Goal: Find specific page/section: Find specific page/section

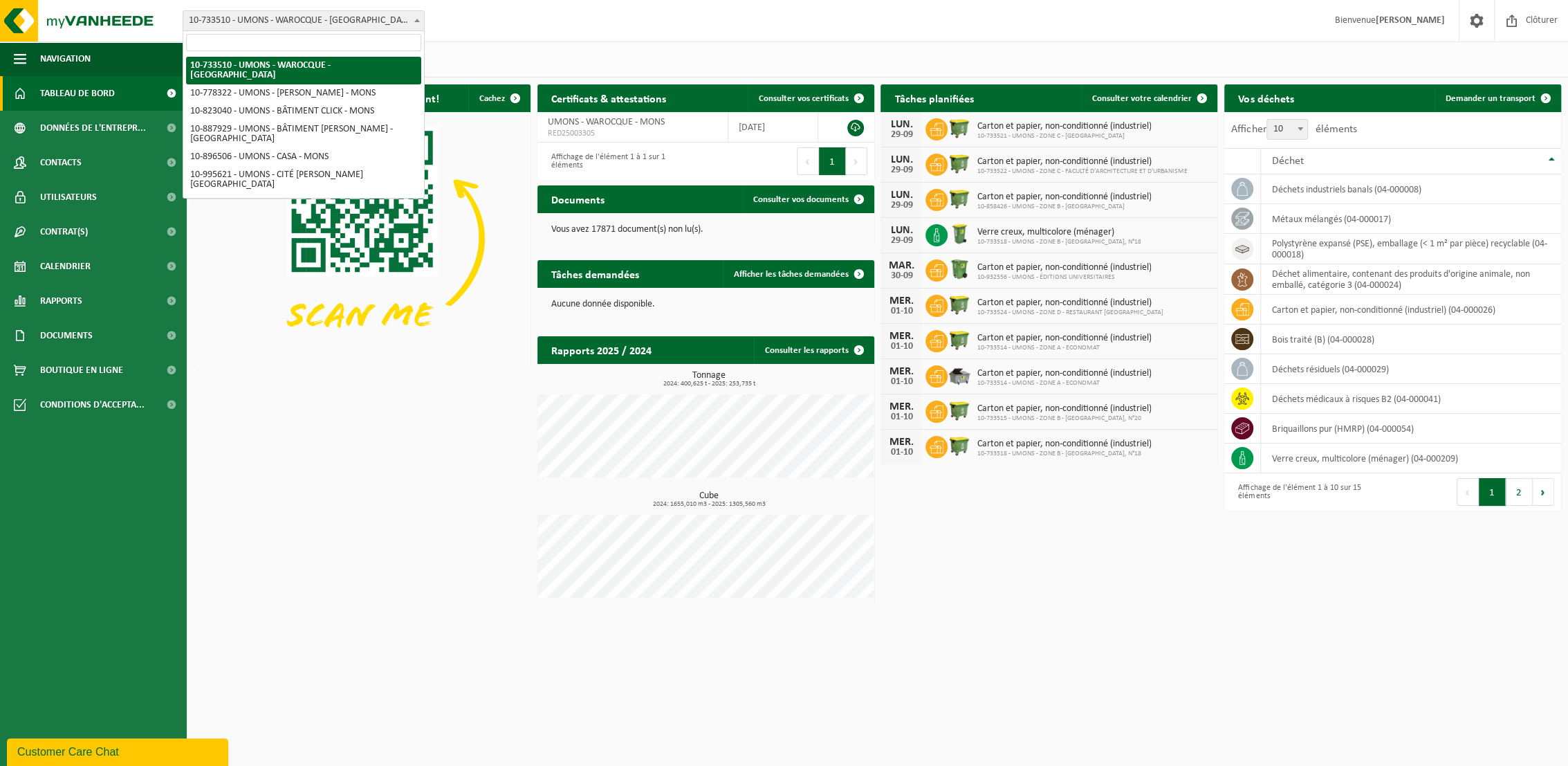
click at [385, 20] on span "10-733510 - UMONS - WAROCQUE - [GEOGRAPHIC_DATA]" at bounding box center [304, 21] width 241 height 19
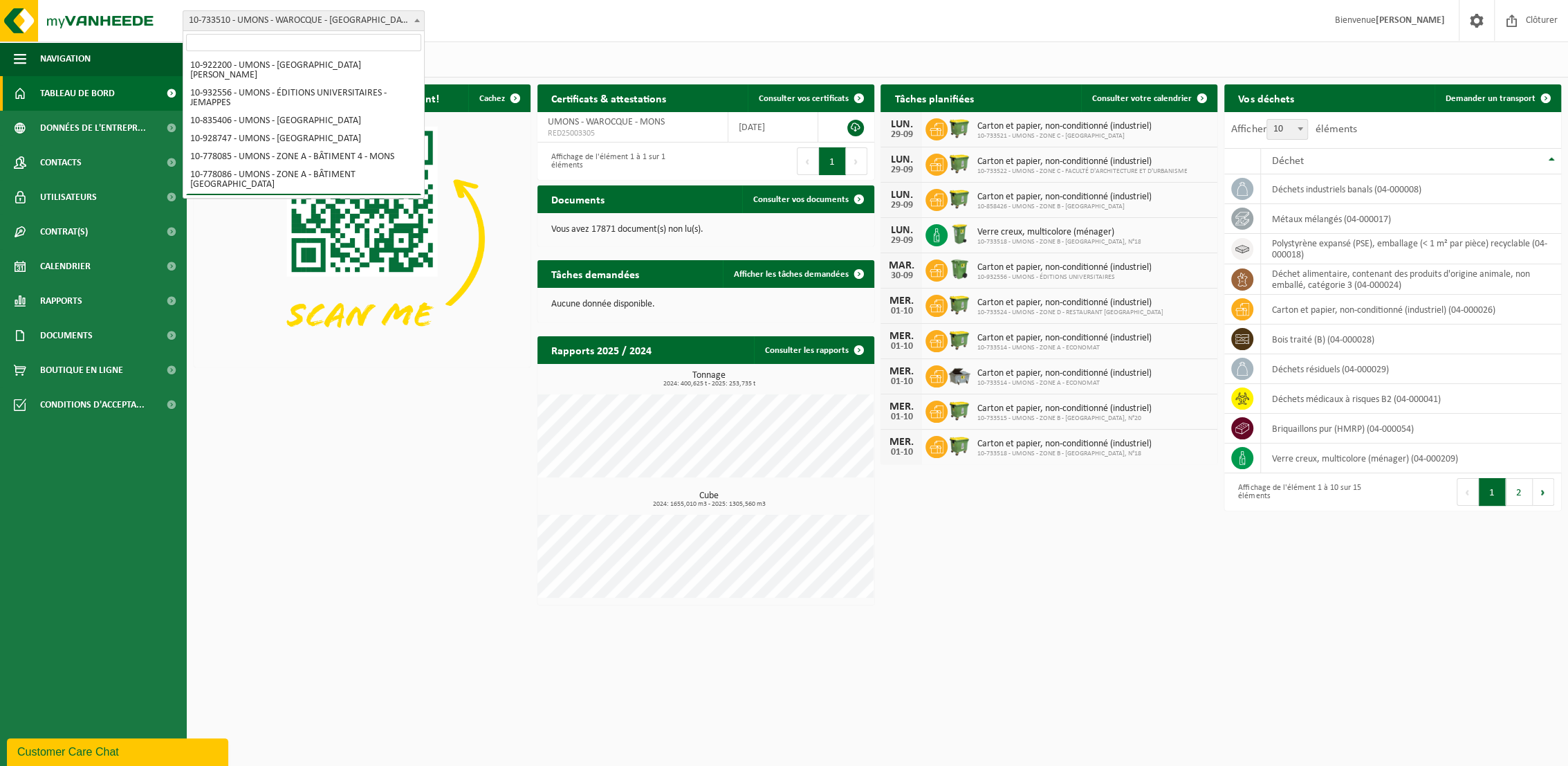
scroll to position [96, 0]
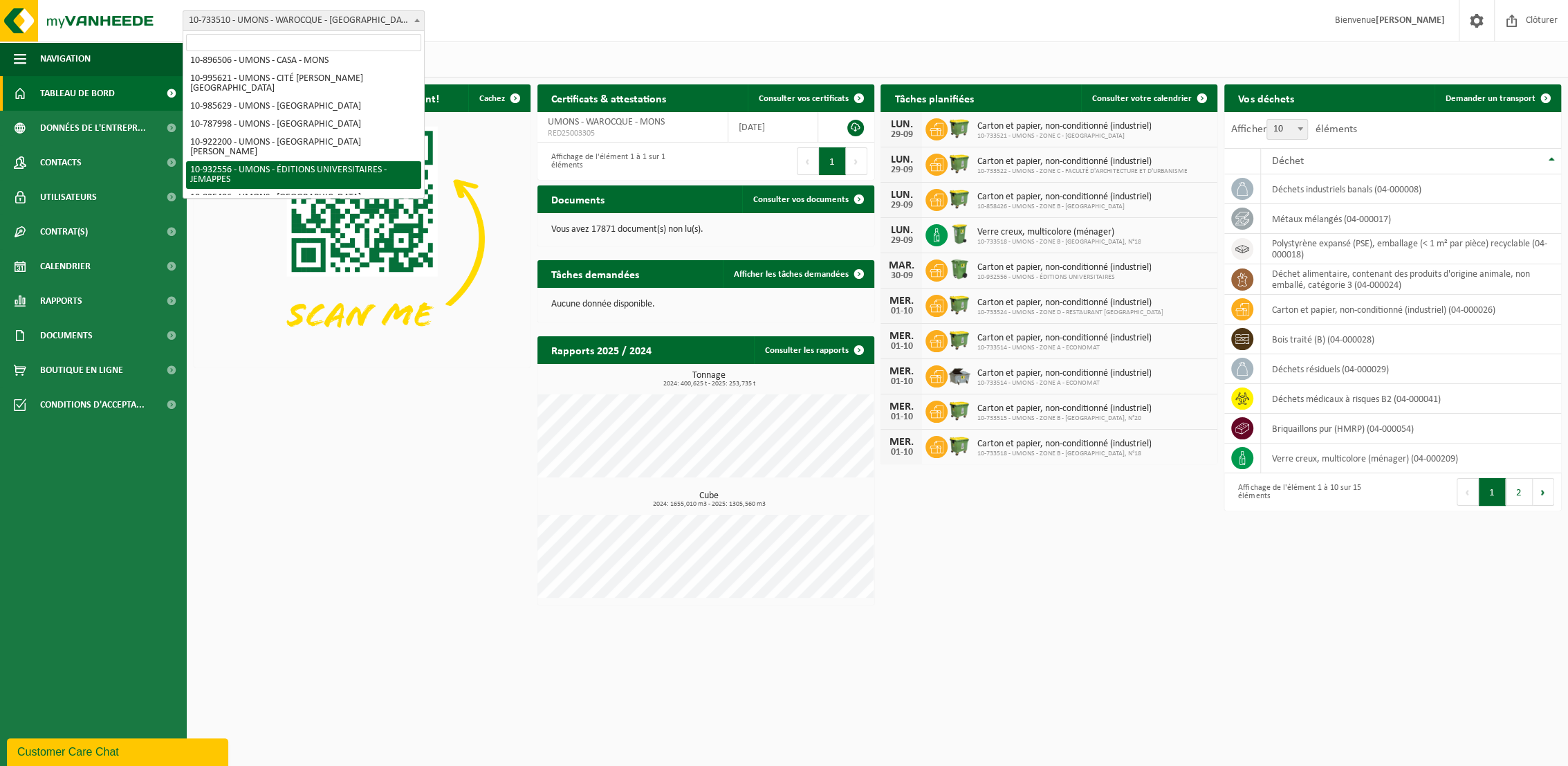
select select "135214"
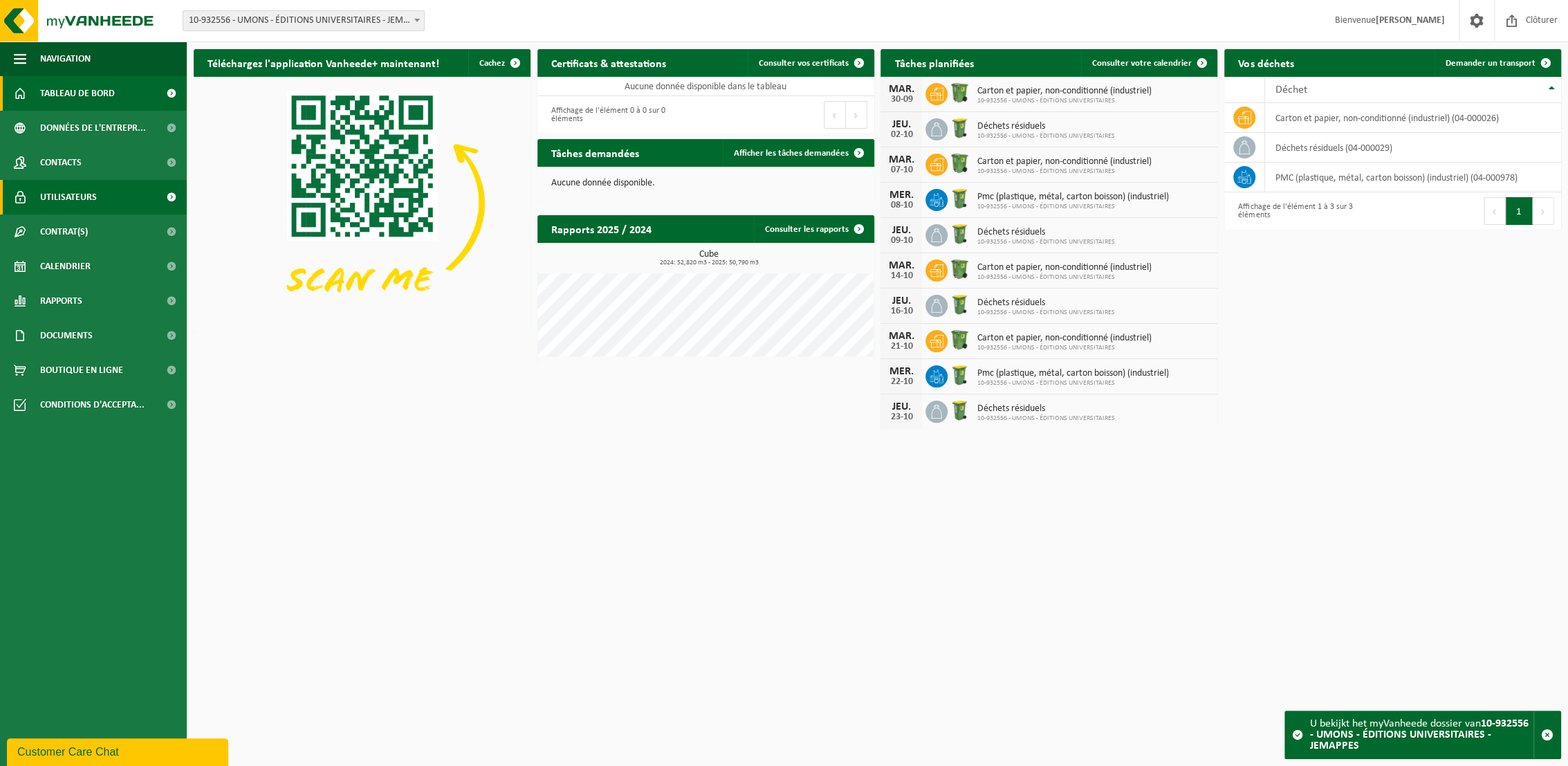
click at [50, 196] on span "Utilisateurs" at bounding box center [69, 197] width 57 height 34
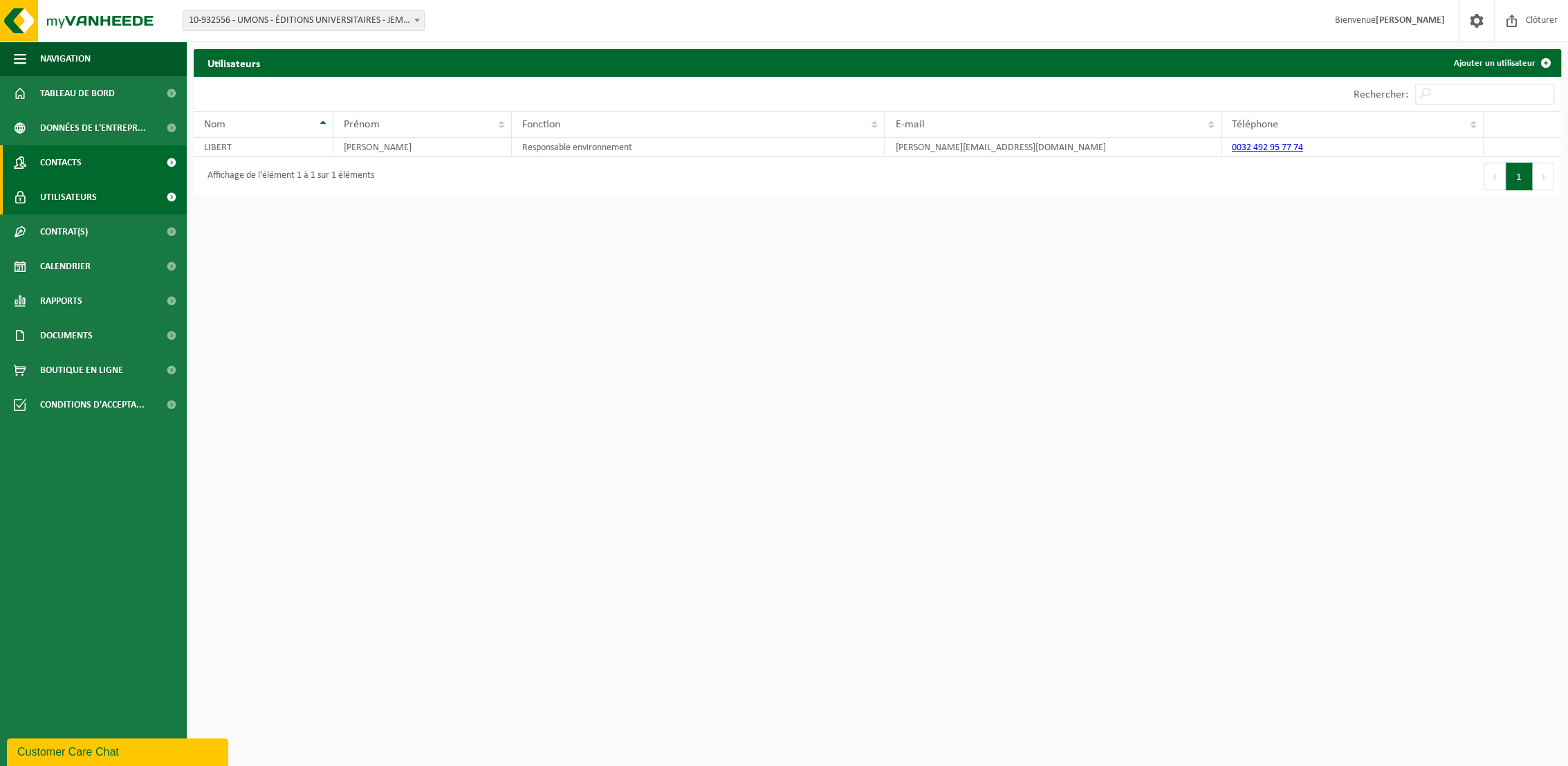
click at [53, 154] on span "Contacts" at bounding box center [61, 162] width 41 height 34
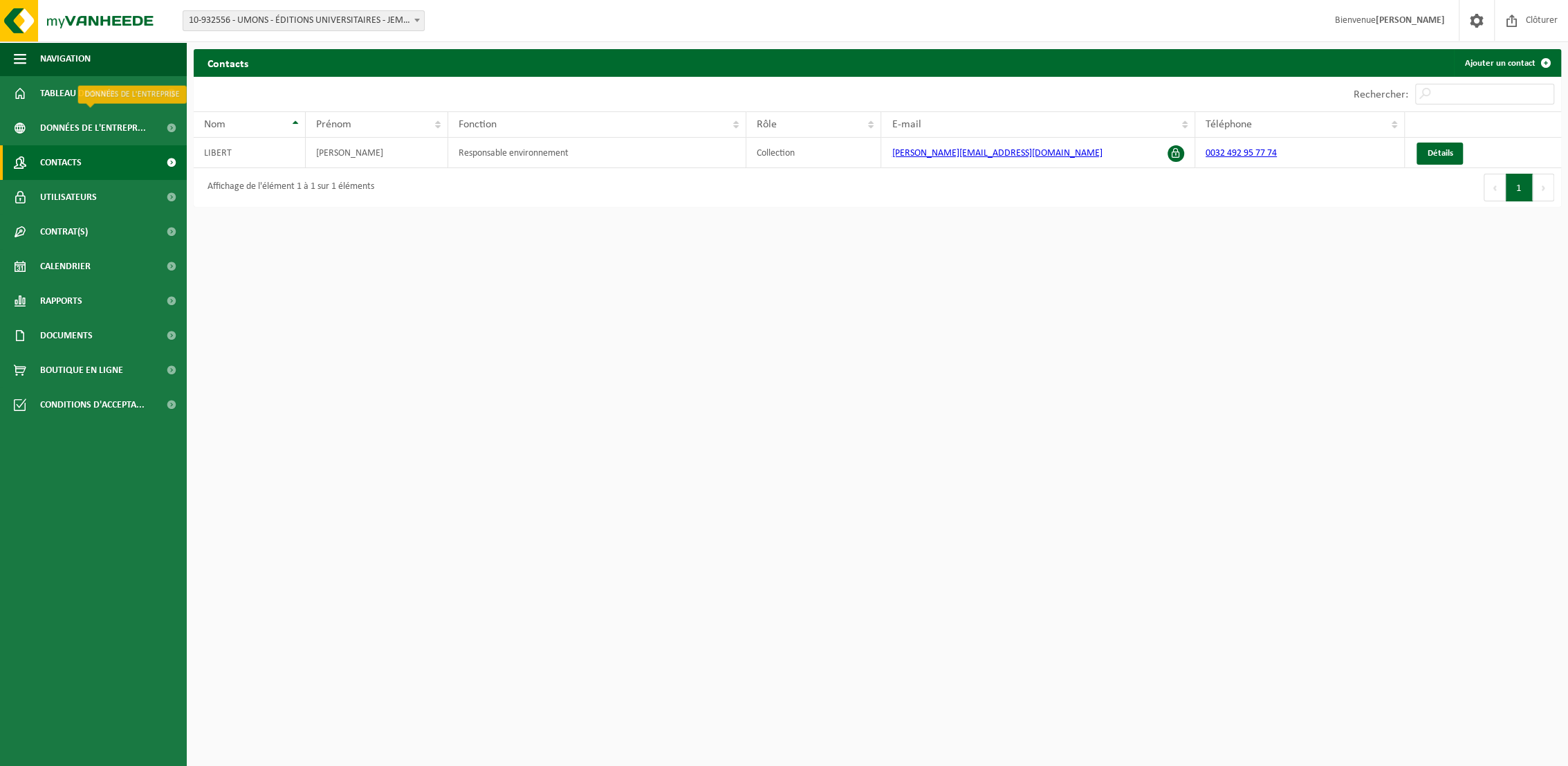
click at [69, 124] on span "Données de l'entrepr..." at bounding box center [93, 128] width 105 height 34
